Goal: Navigation & Orientation: Find specific page/section

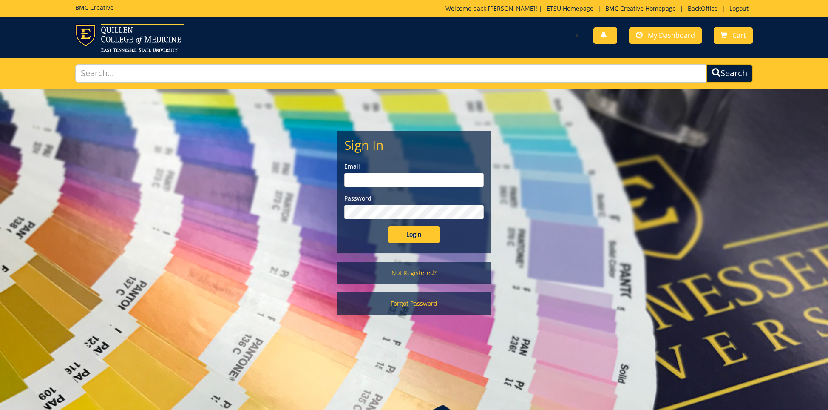
type input "[EMAIL_ADDRESS][DOMAIN_NAME]"
click at [410, 235] on input "Login" at bounding box center [414, 234] width 51 height 17
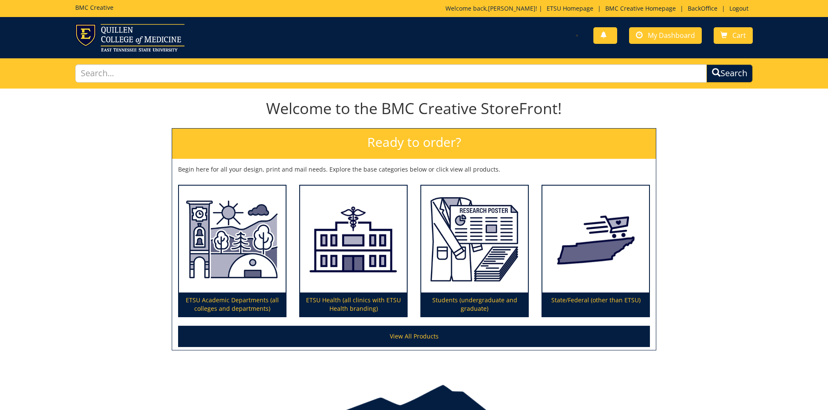
scroll to position [2, 0]
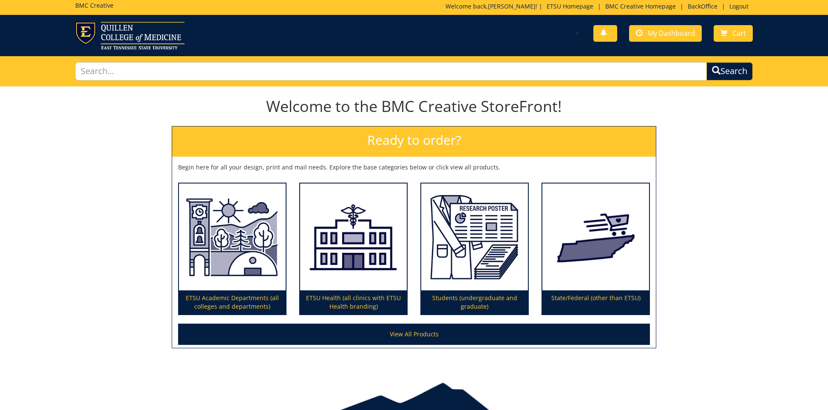
click at [703, 13] on div "Welcome back, [PERSON_NAME] ! | ETSU Homepage | BMC Creative Homepage | BackOff…" at bounding box center [599, 8] width 307 height 13
click at [703, 6] on link "BackOffice" at bounding box center [703, 6] width 38 height 8
